Goal: Transaction & Acquisition: Purchase product/service

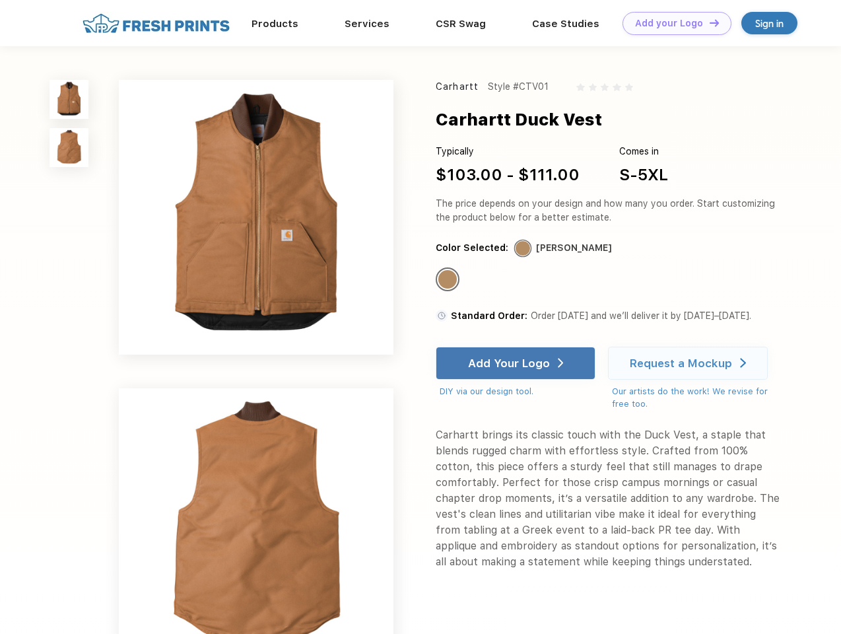
click at [672, 23] on link "Add your Logo Design Tool" at bounding box center [677, 23] width 109 height 23
click at [0, 0] on div "Design Tool" at bounding box center [0, 0] width 0 height 0
click at [709, 22] on link "Add your Logo Design Tool" at bounding box center [677, 23] width 109 height 23
click at [69, 99] on img at bounding box center [69, 99] width 39 height 39
click at [69, 148] on img at bounding box center [69, 147] width 39 height 39
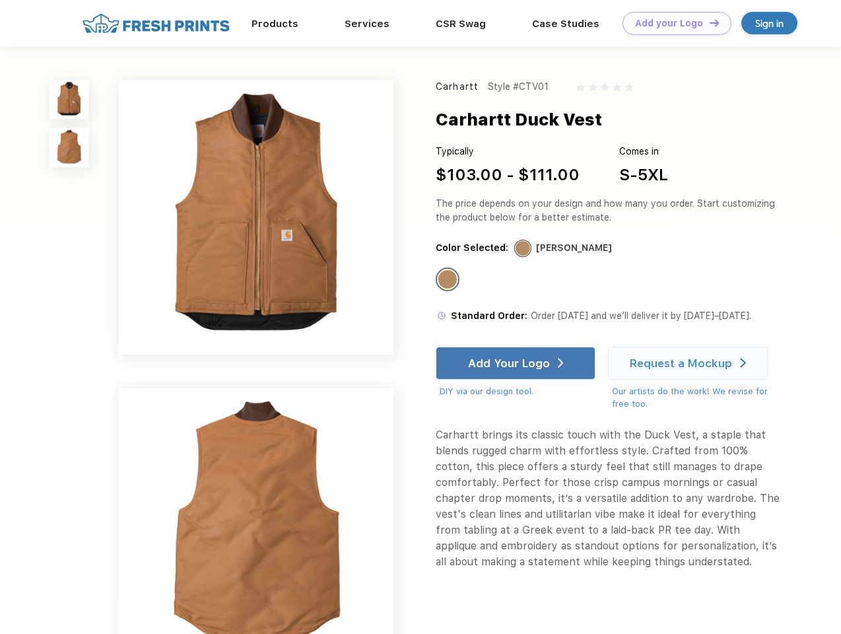
click at [449, 280] on div "Standard Color" at bounding box center [448, 279] width 18 height 18
click at [517, 363] on div "Add Your Logo" at bounding box center [509, 363] width 82 height 13
click at [690, 363] on div "Request a Mockup" at bounding box center [681, 363] width 102 height 13
